Goal: Task Accomplishment & Management: Manage account settings

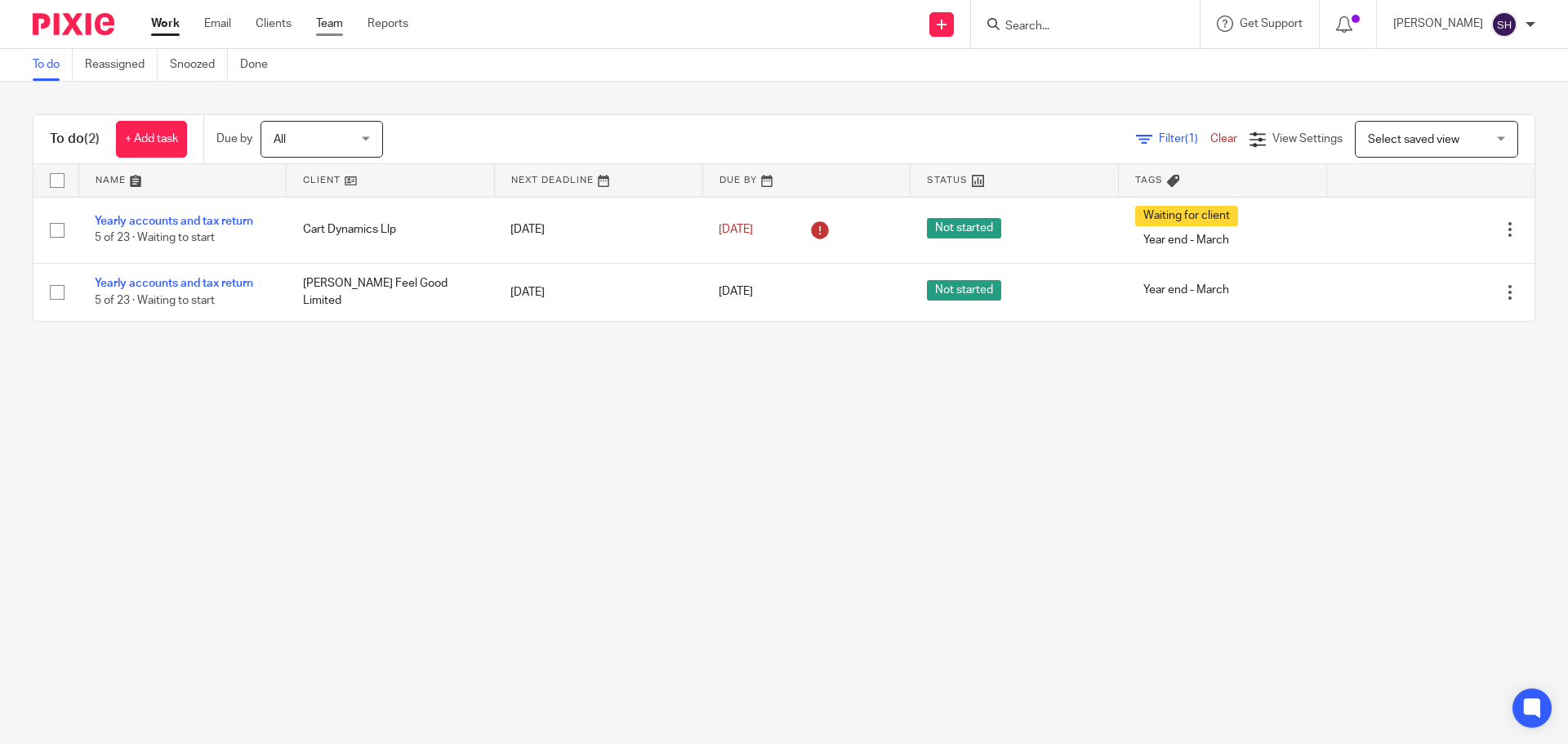
drag, startPoint x: 0, startPoint y: 0, endPoint x: 326, endPoint y: 31, distance: 327.5
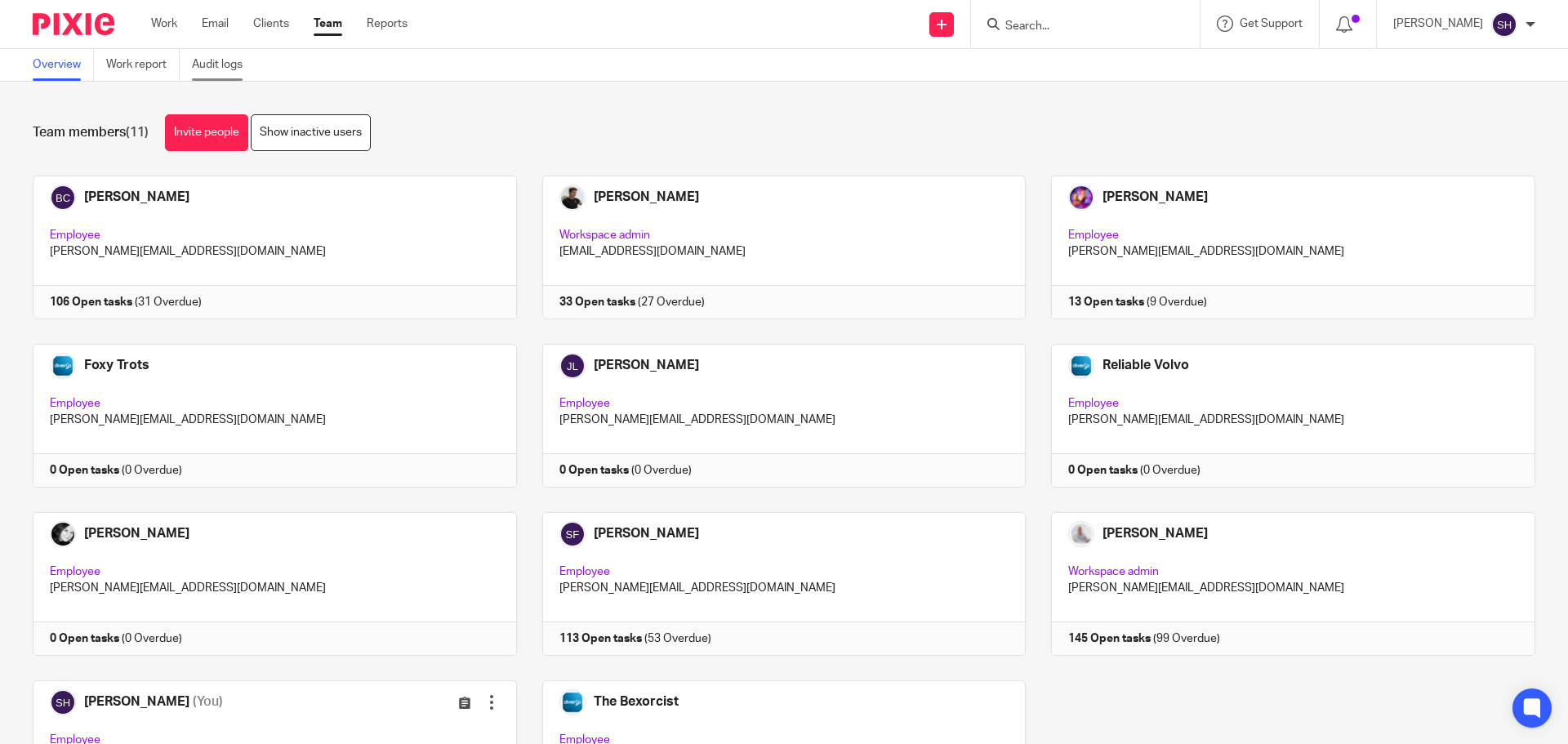
click at [228, 67] on link "Audit logs" at bounding box center [223, 65] width 63 height 32
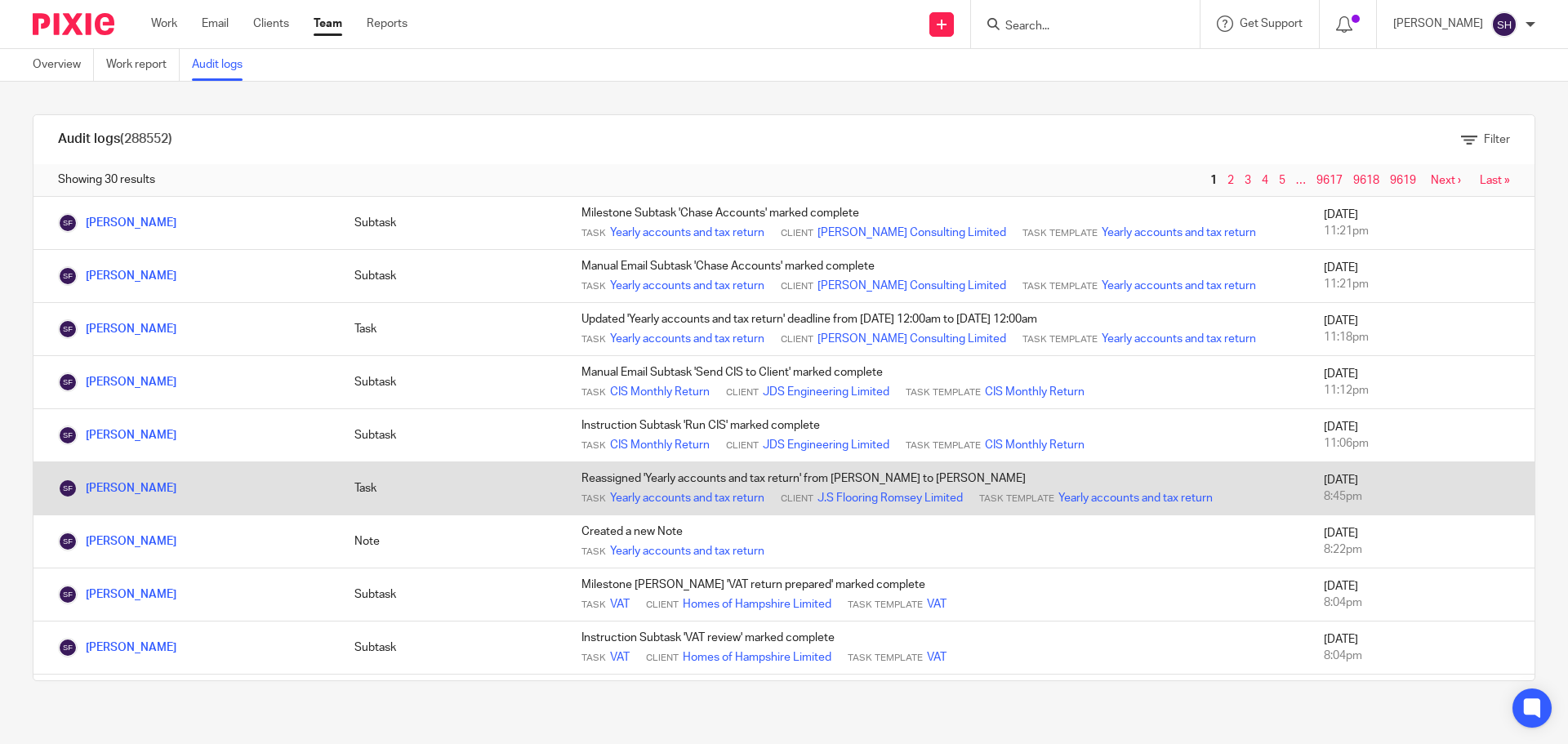
scroll to position [164, 0]
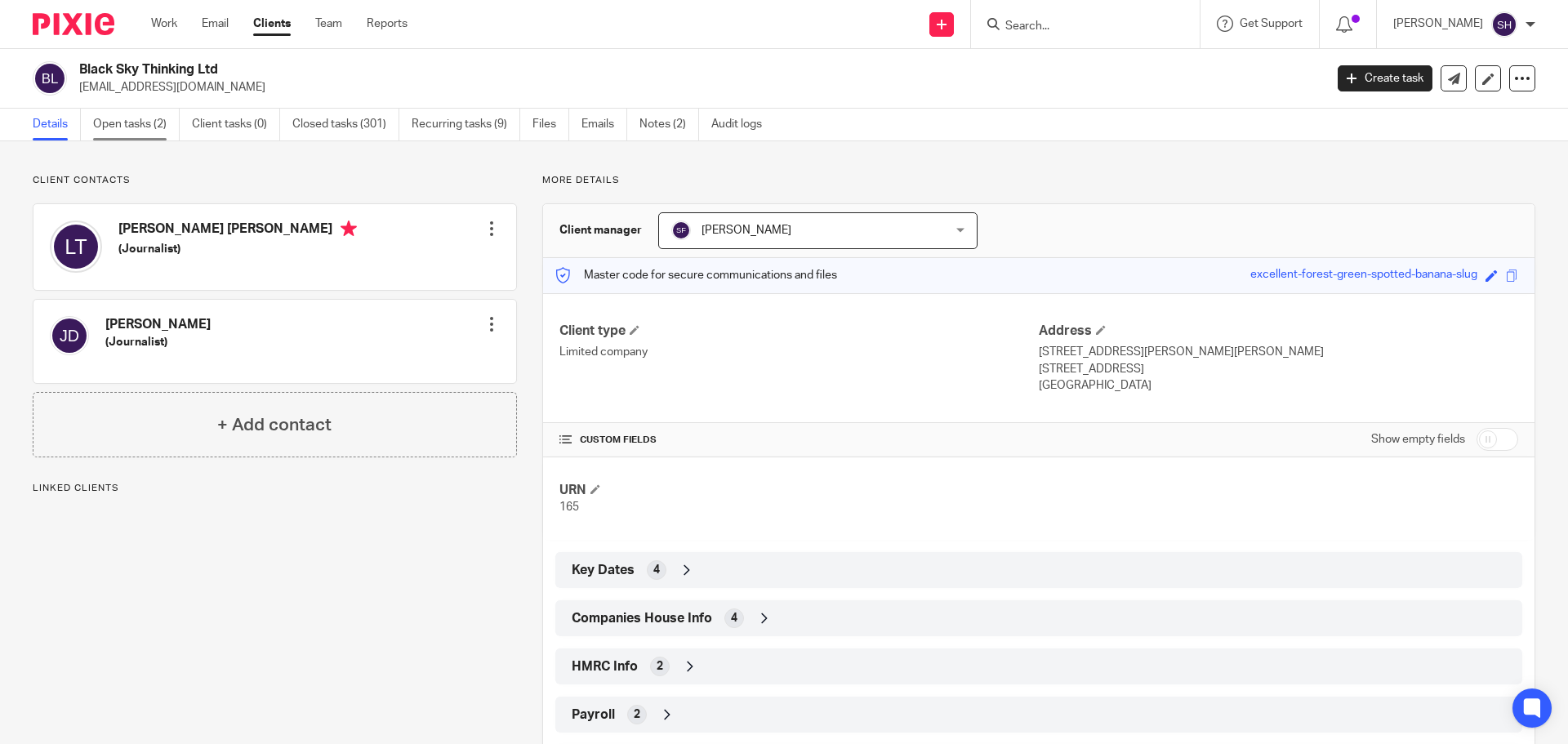
click at [139, 131] on link "Open tasks (2)" at bounding box center [136, 124] width 87 height 32
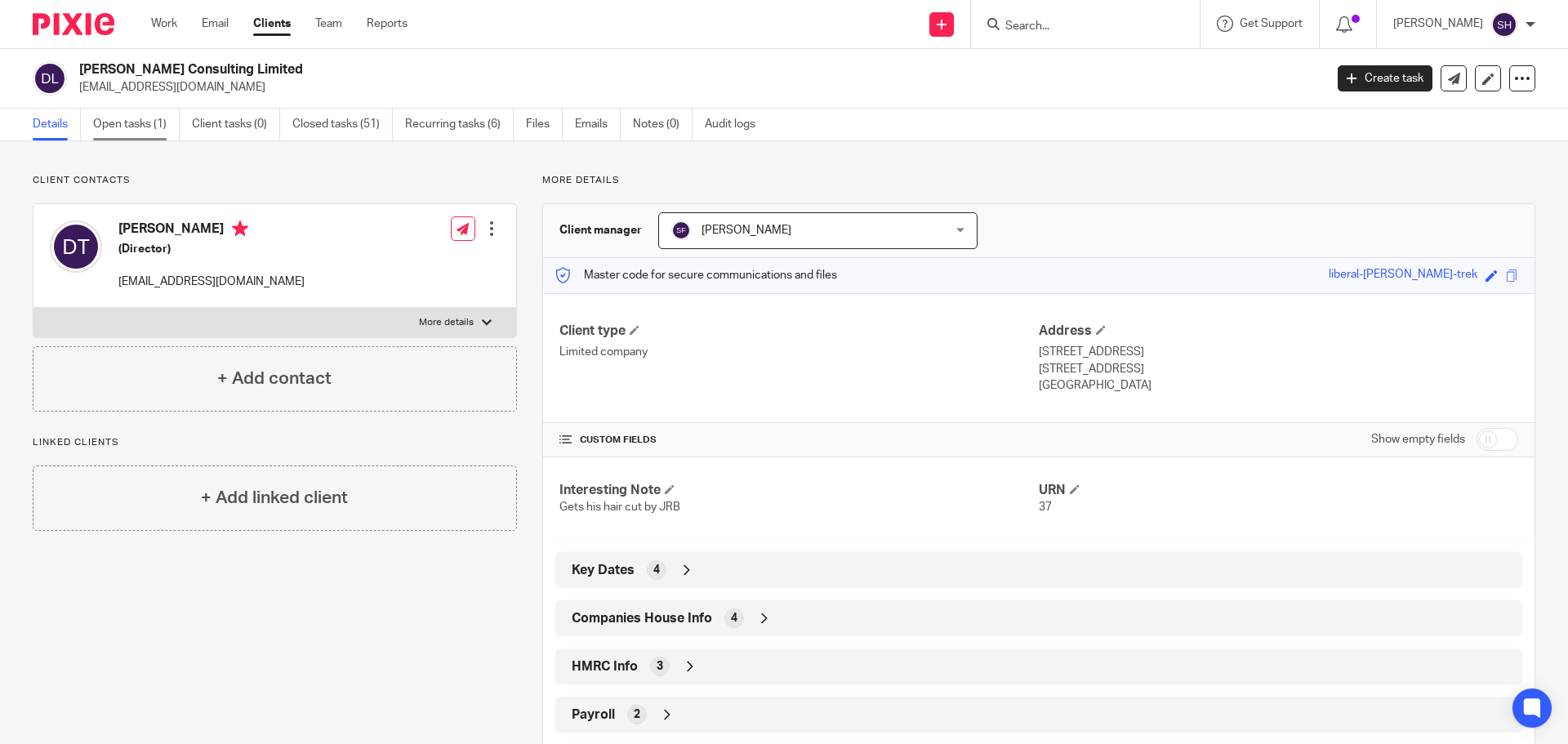
click at [114, 117] on link "Open tasks (1)" at bounding box center [136, 124] width 87 height 32
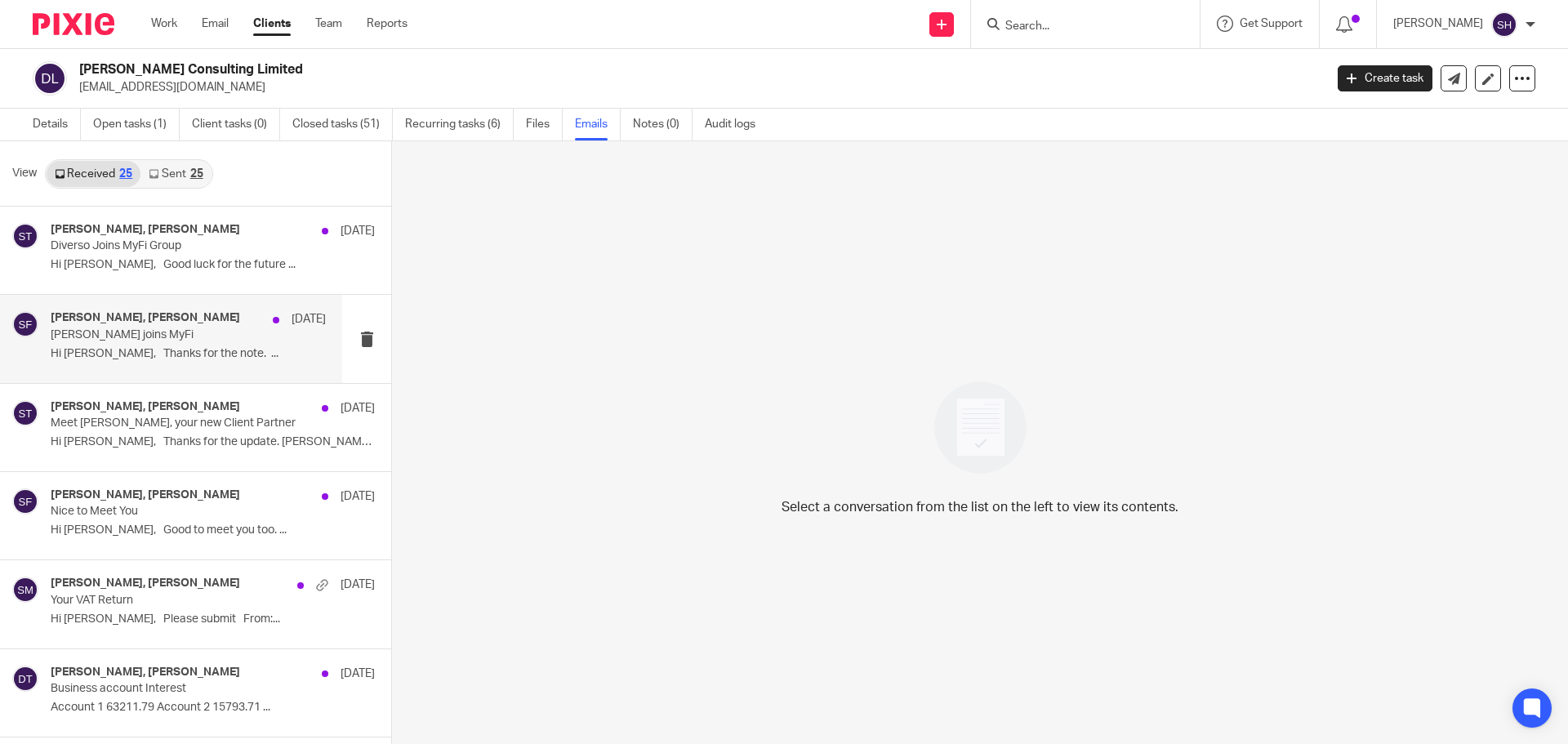
click at [200, 373] on div "[PERSON_NAME], [PERSON_NAME] [DATE] Diverso joins MyFi Hi [PERSON_NAME], Thanks…" at bounding box center [171, 339] width 342 height 88
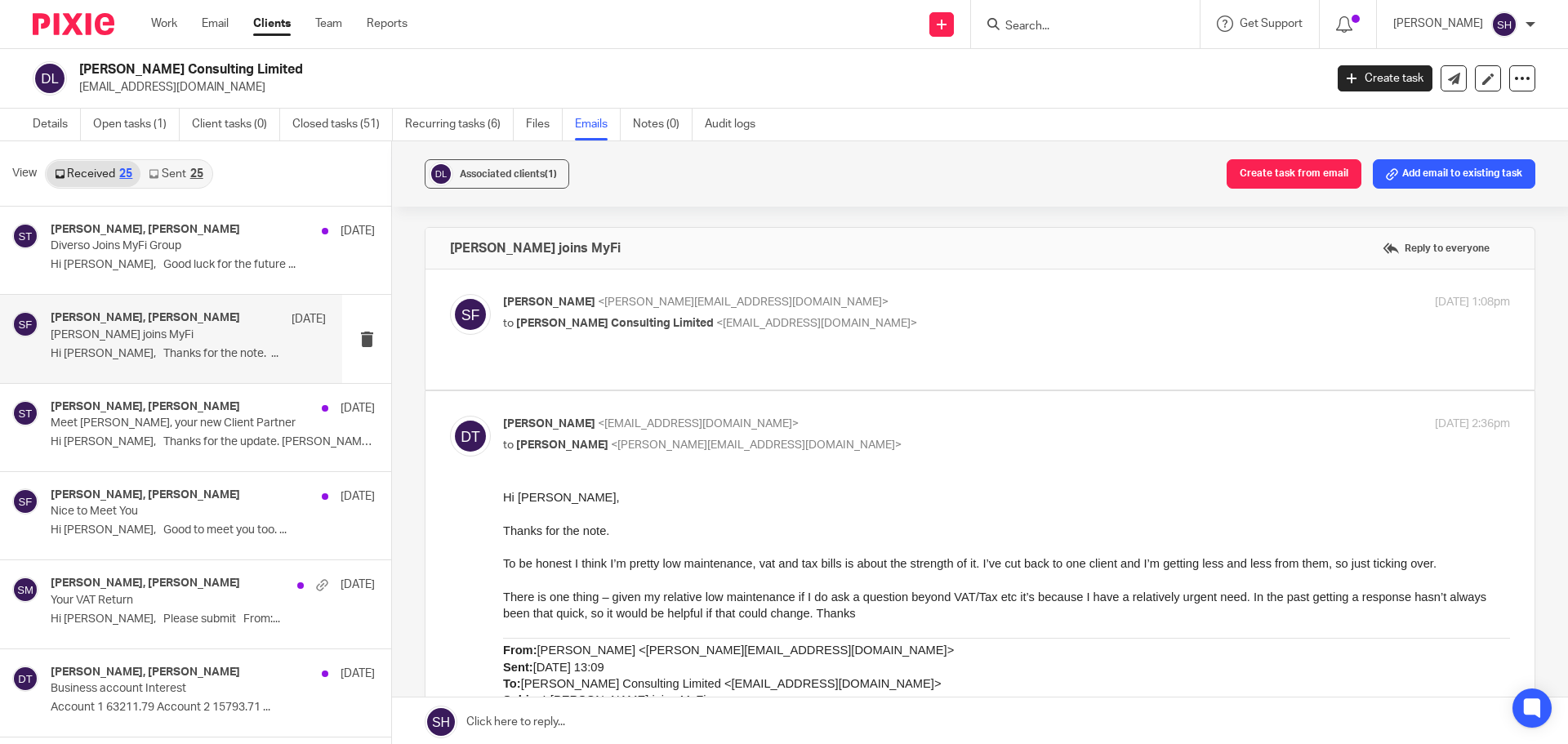
click at [839, 273] on label at bounding box center [980, 329] width 1110 height 120
click at [450, 293] on input "checkbox" at bounding box center [449, 293] width 1 height 1
checkbox input "true"
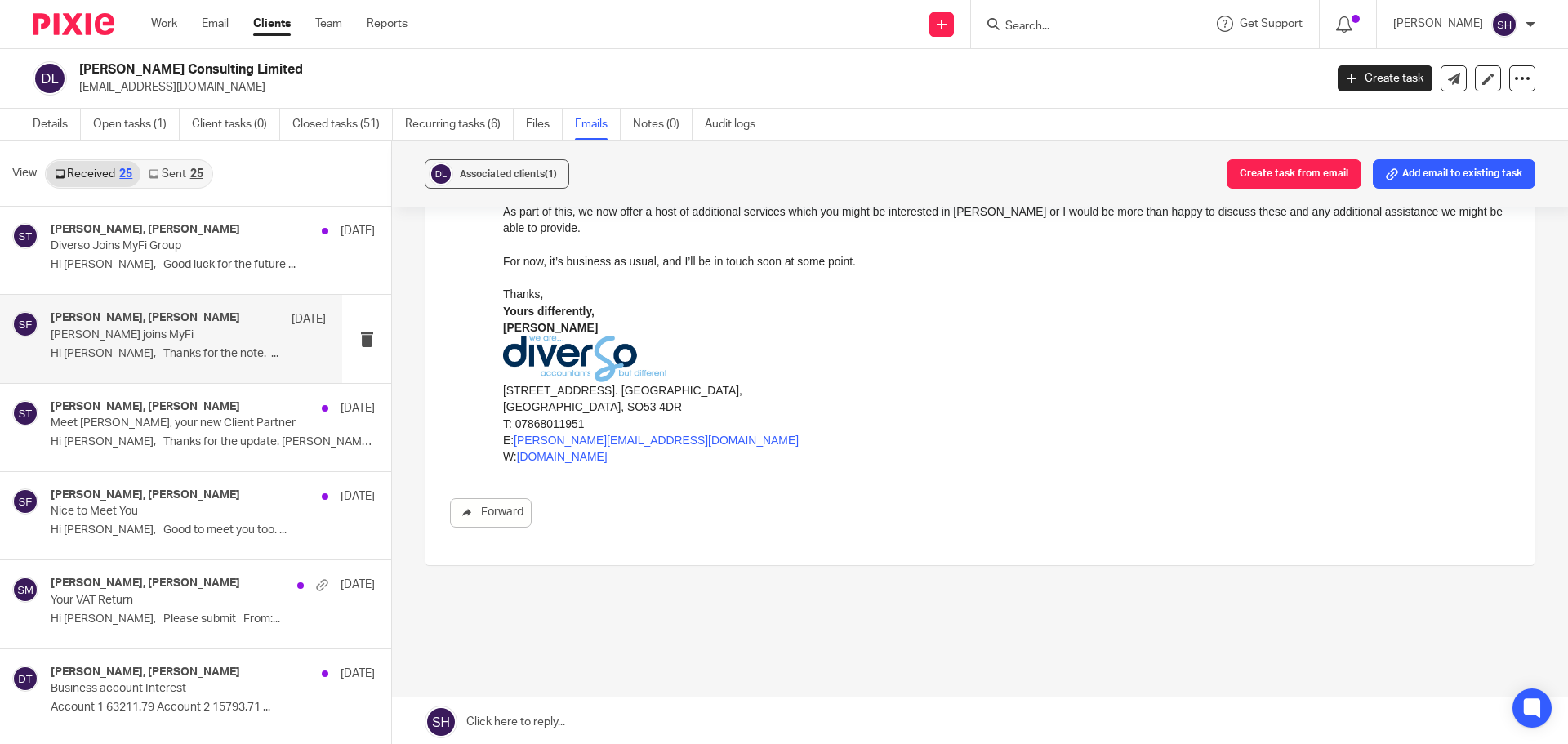
scroll to position [1016, 0]
click at [189, 181] on link "Sent 25" at bounding box center [176, 174] width 70 height 26
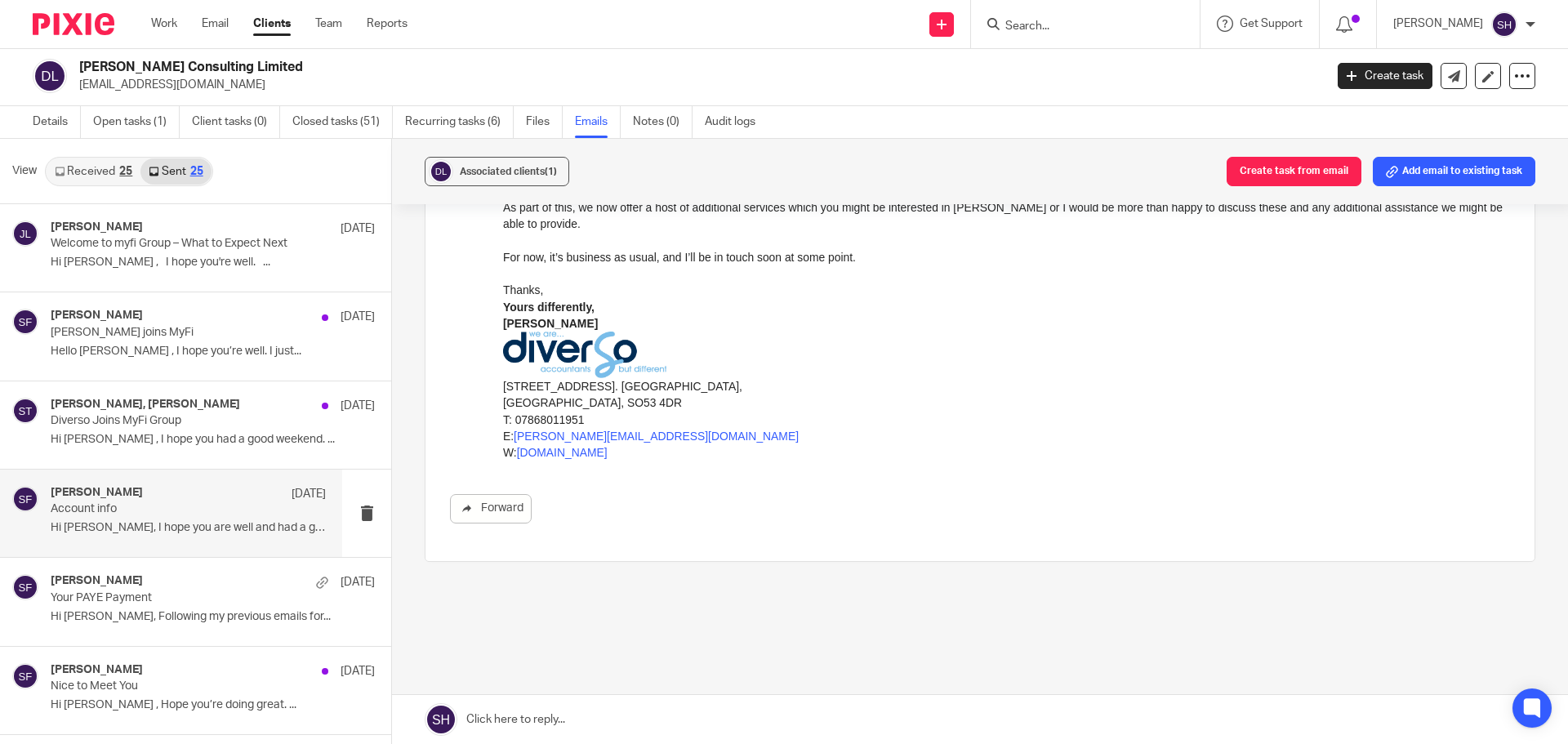
click at [179, 487] on div "[PERSON_NAME] [DATE]" at bounding box center [188, 494] width 276 height 17
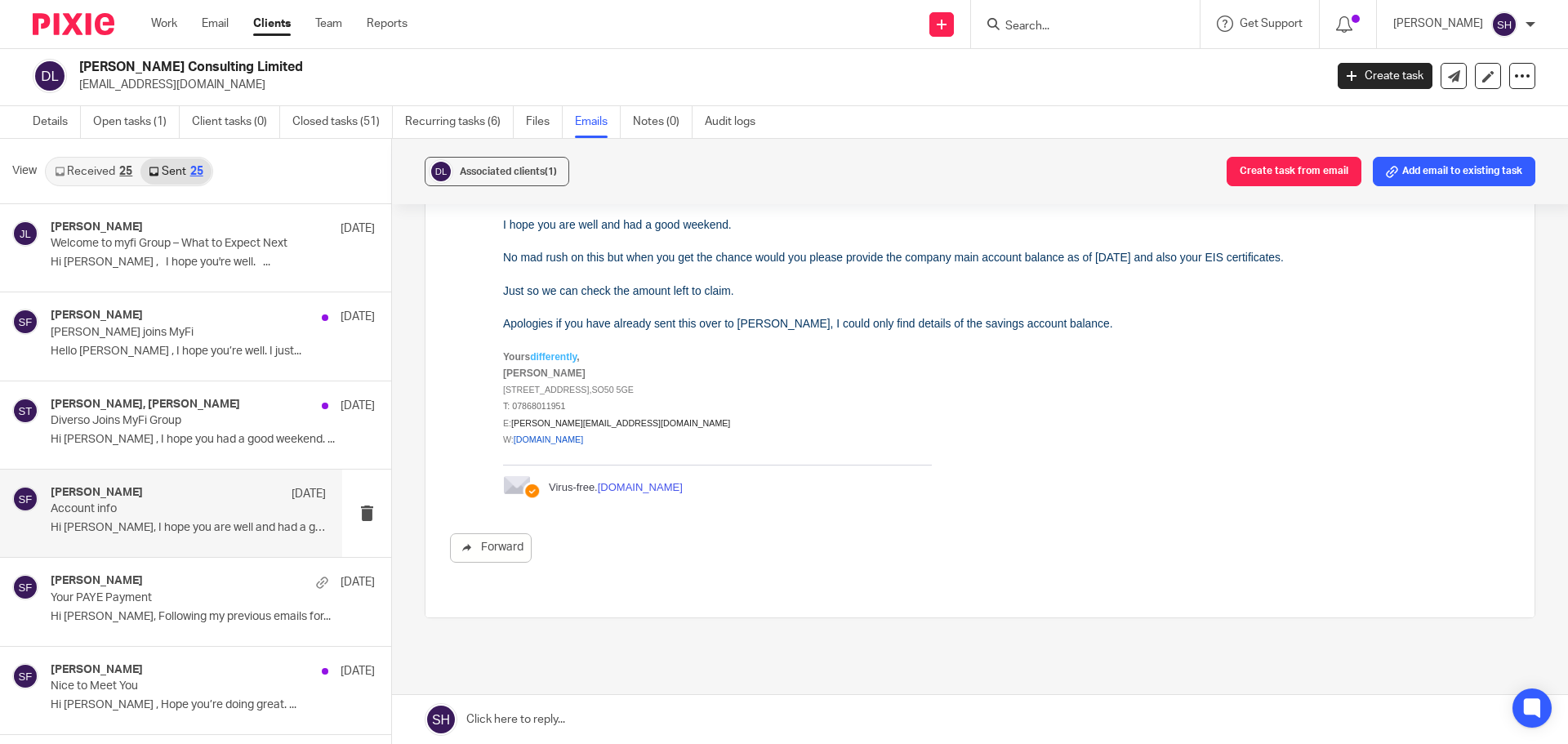
scroll to position [88, 0]
